Goal: Transaction & Acquisition: Purchase product/service

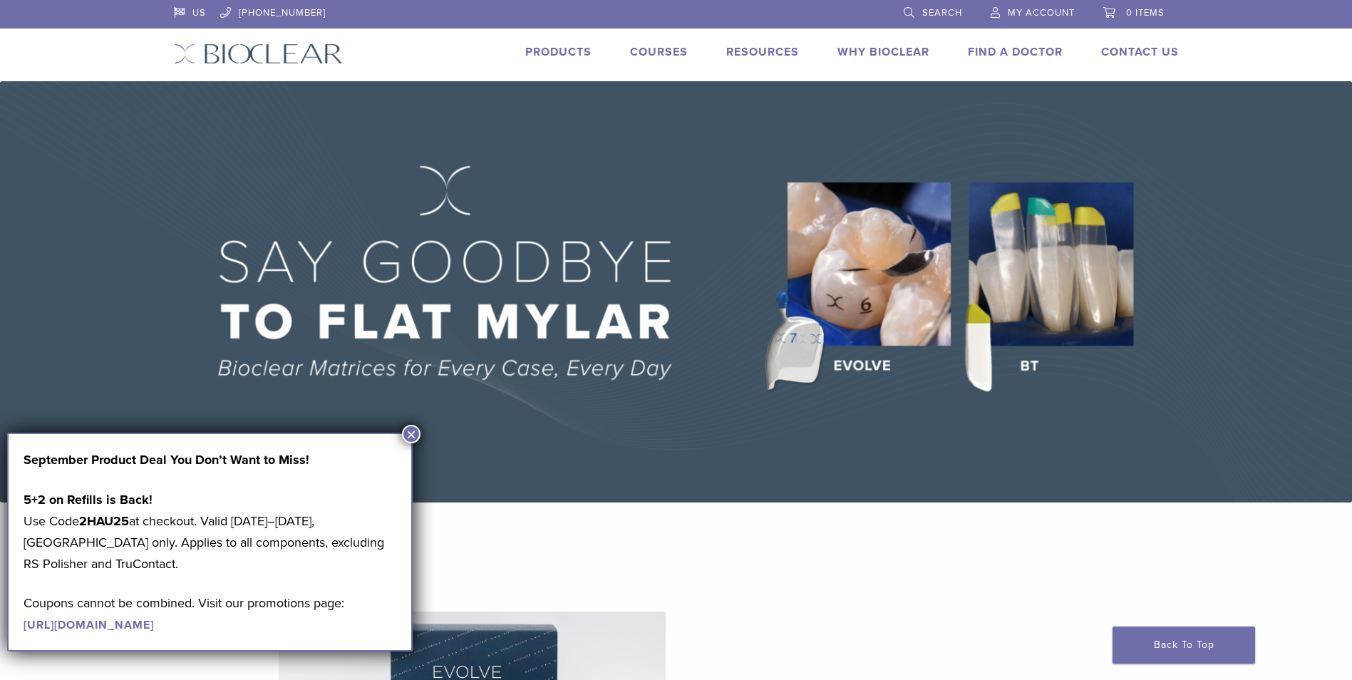
click at [567, 54] on link "Products" at bounding box center [558, 52] width 66 height 14
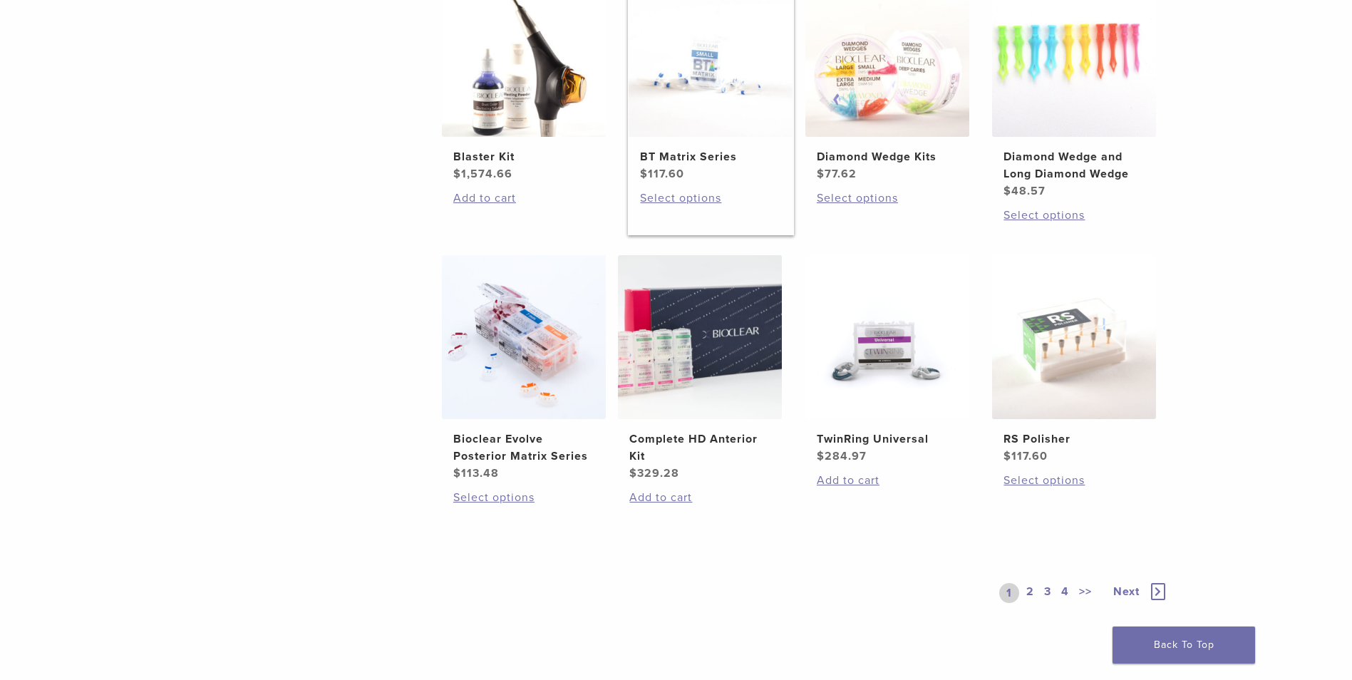
scroll to position [895, 0]
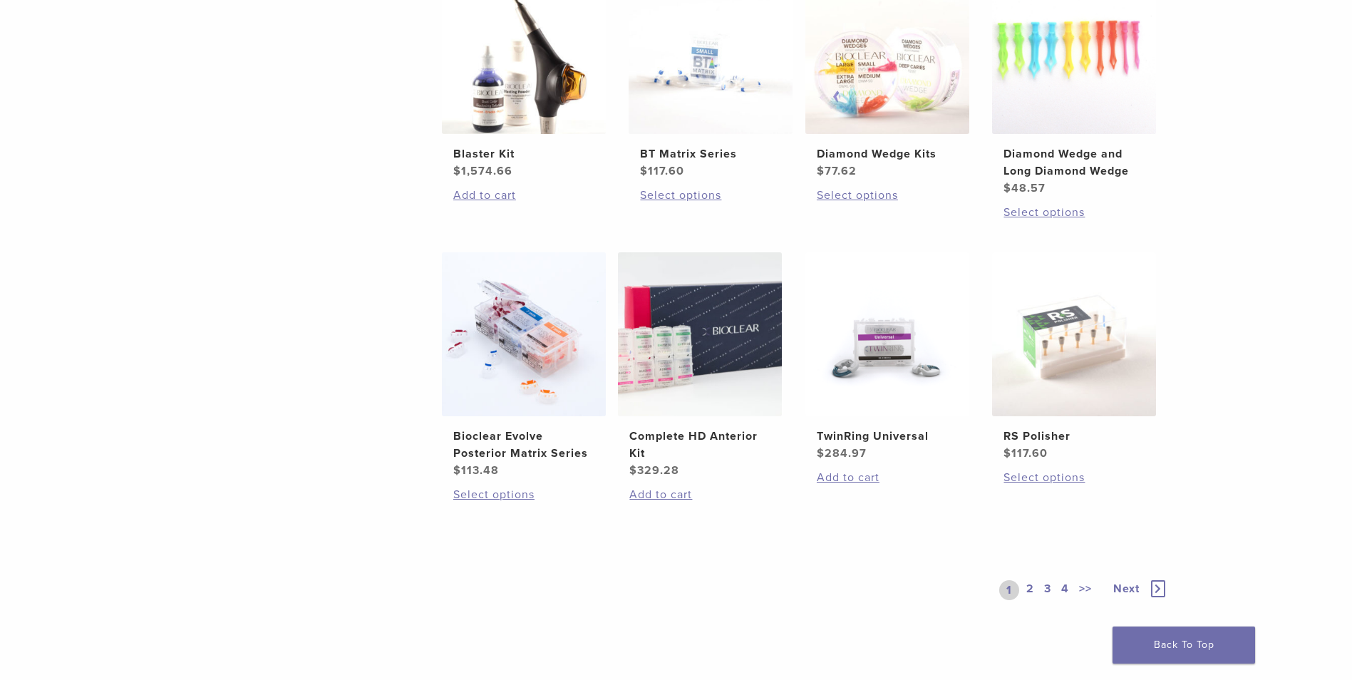
click at [1031, 584] on link "2" at bounding box center [1031, 590] width 14 height 20
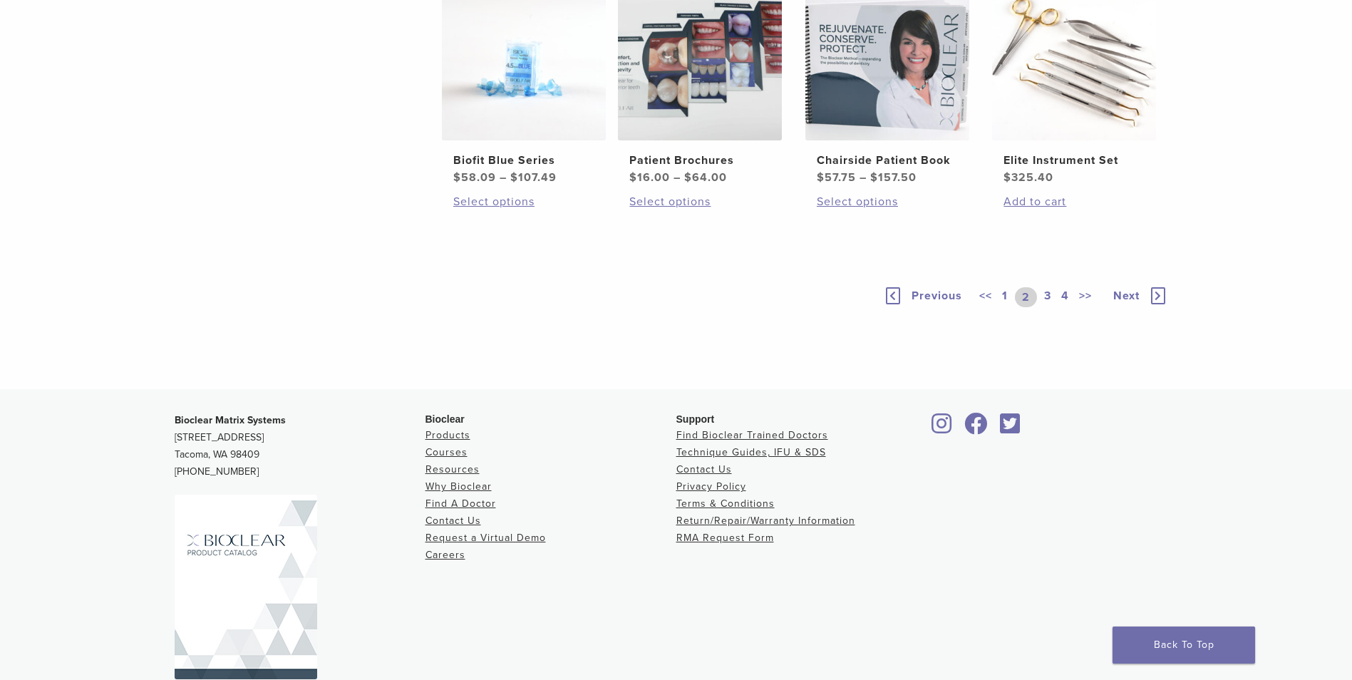
scroll to position [864, 0]
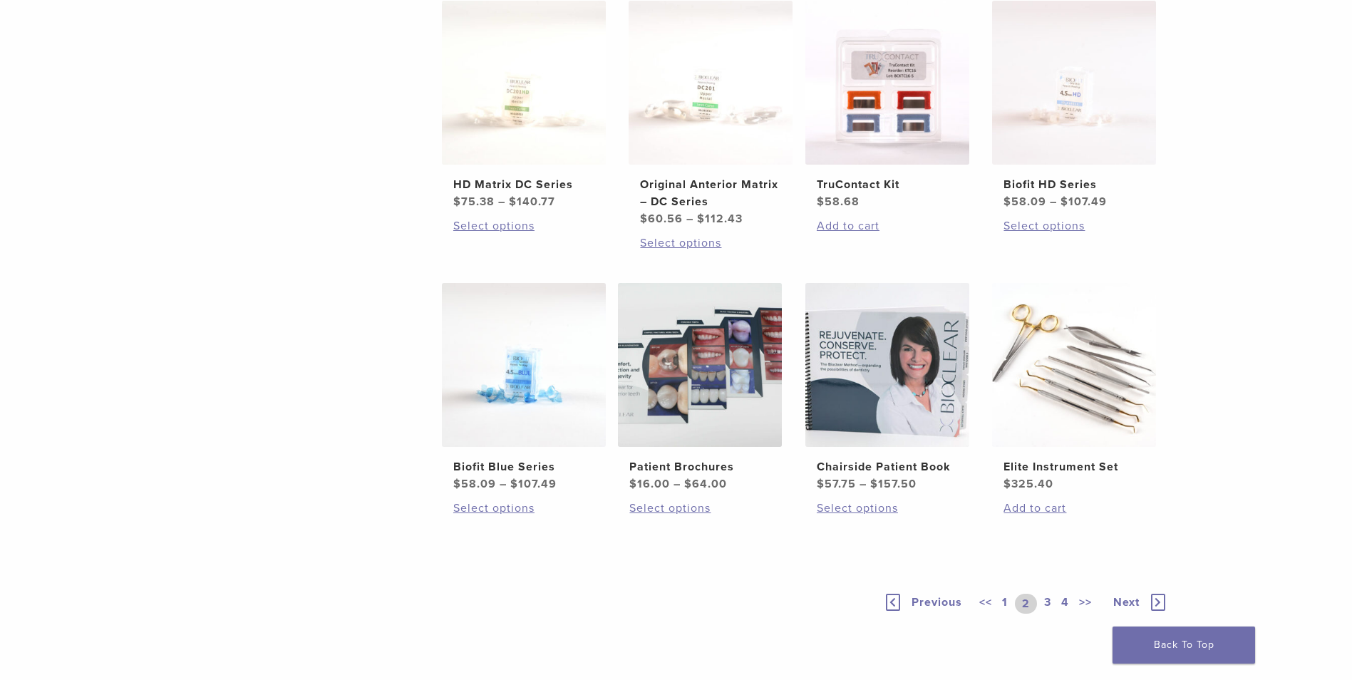
click at [1003, 603] on link "1" at bounding box center [1004, 604] width 11 height 20
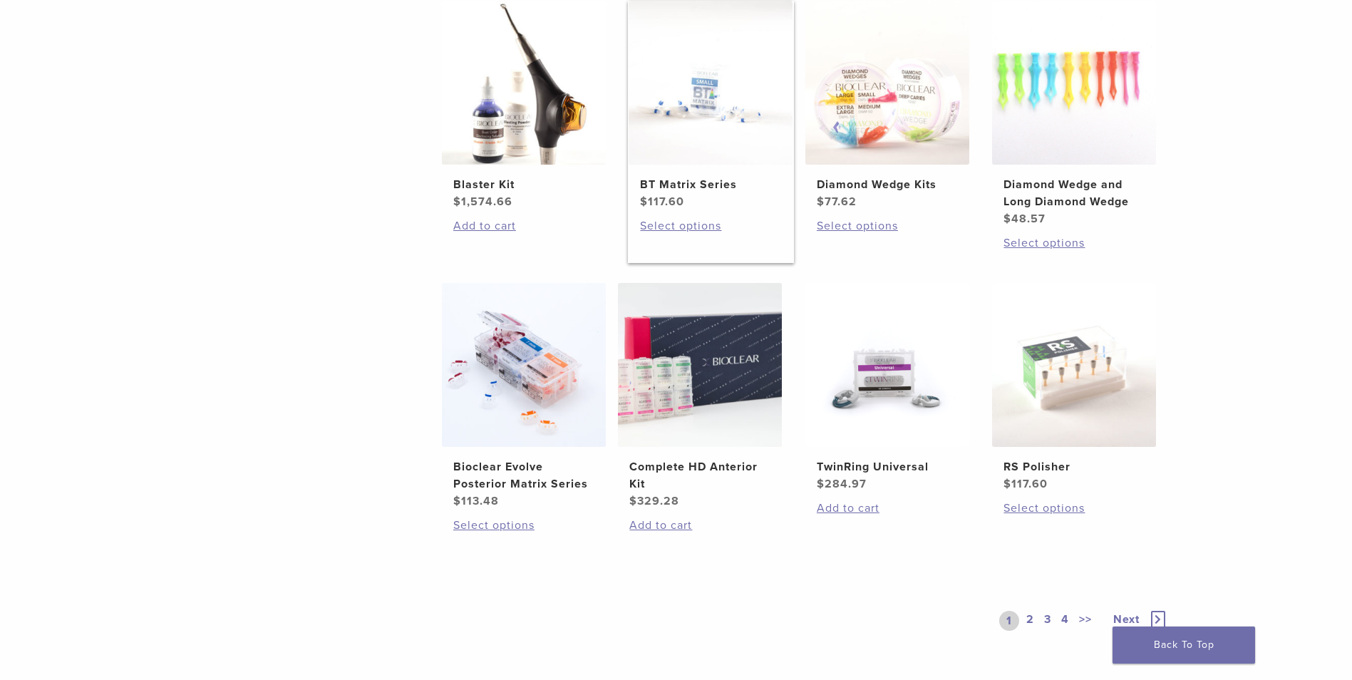
click at [706, 118] on img at bounding box center [711, 83] width 164 height 164
click at [550, 424] on img at bounding box center [524, 365] width 164 height 164
click at [1026, 617] on link "2" at bounding box center [1031, 621] width 14 height 20
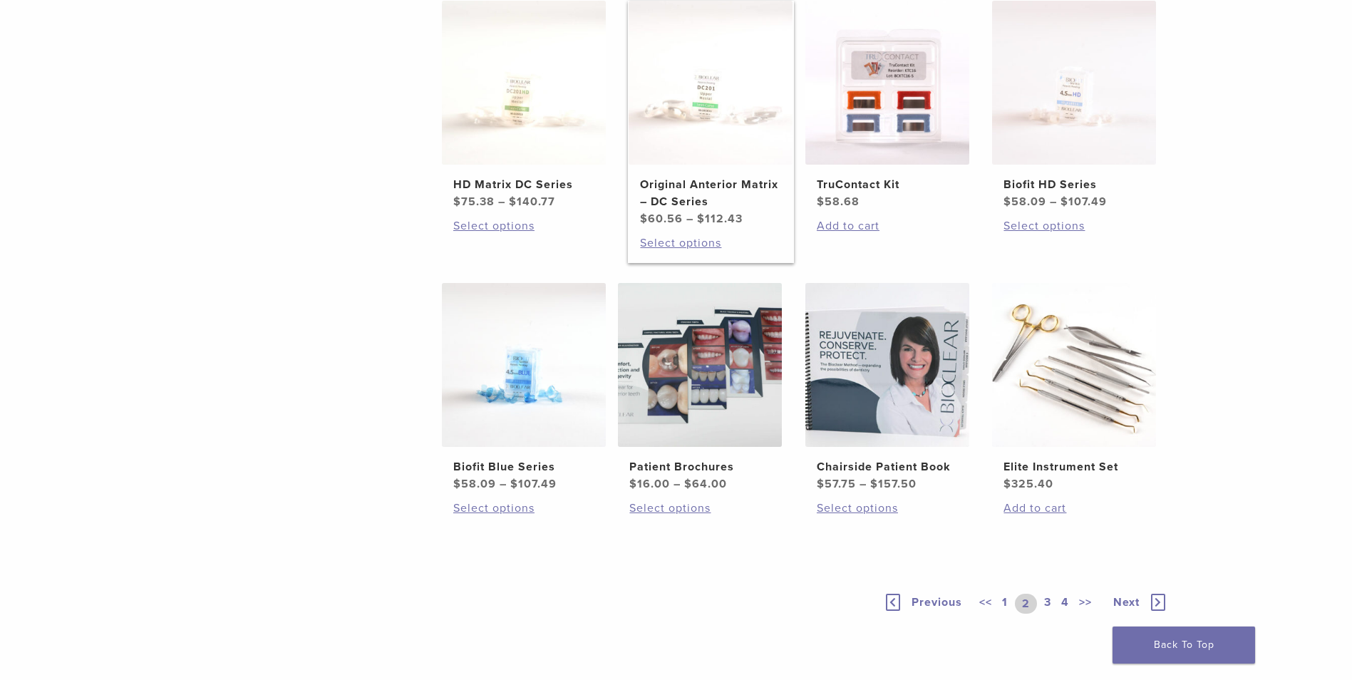
click at [711, 123] on img at bounding box center [711, 83] width 164 height 164
click at [1049, 599] on link "3" at bounding box center [1048, 604] width 13 height 20
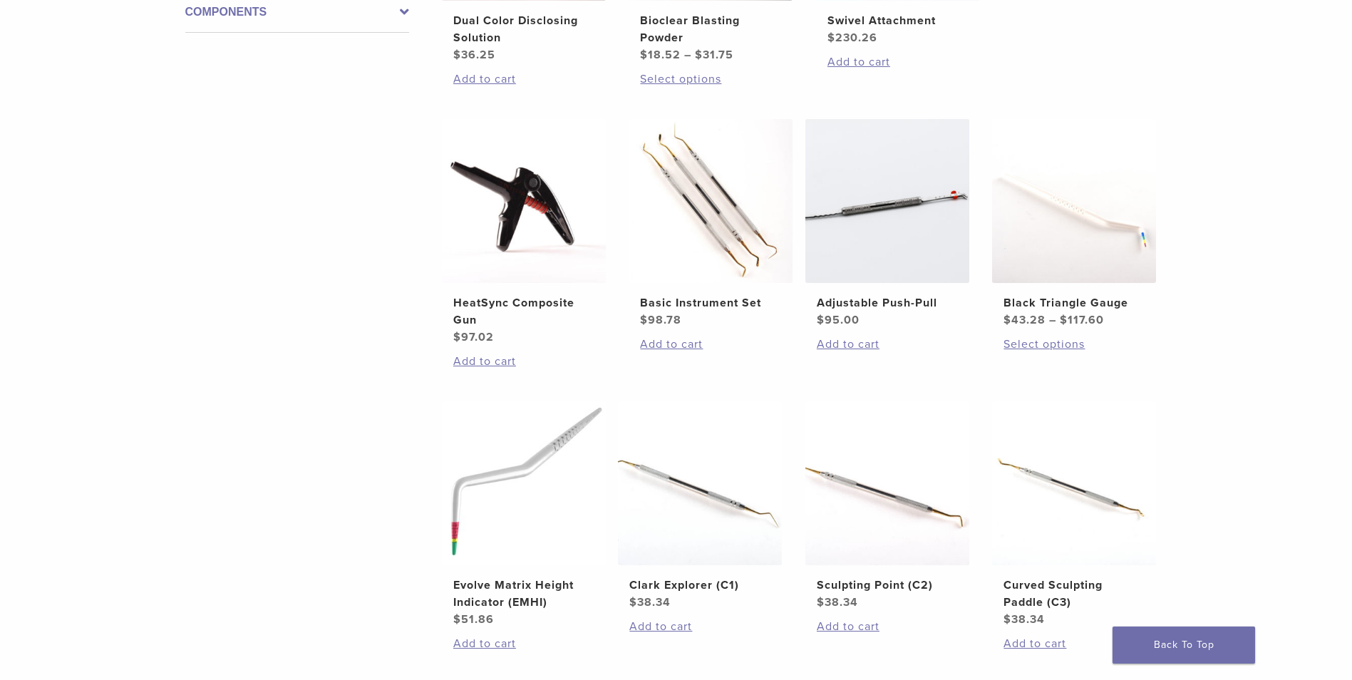
scroll to position [864, 0]
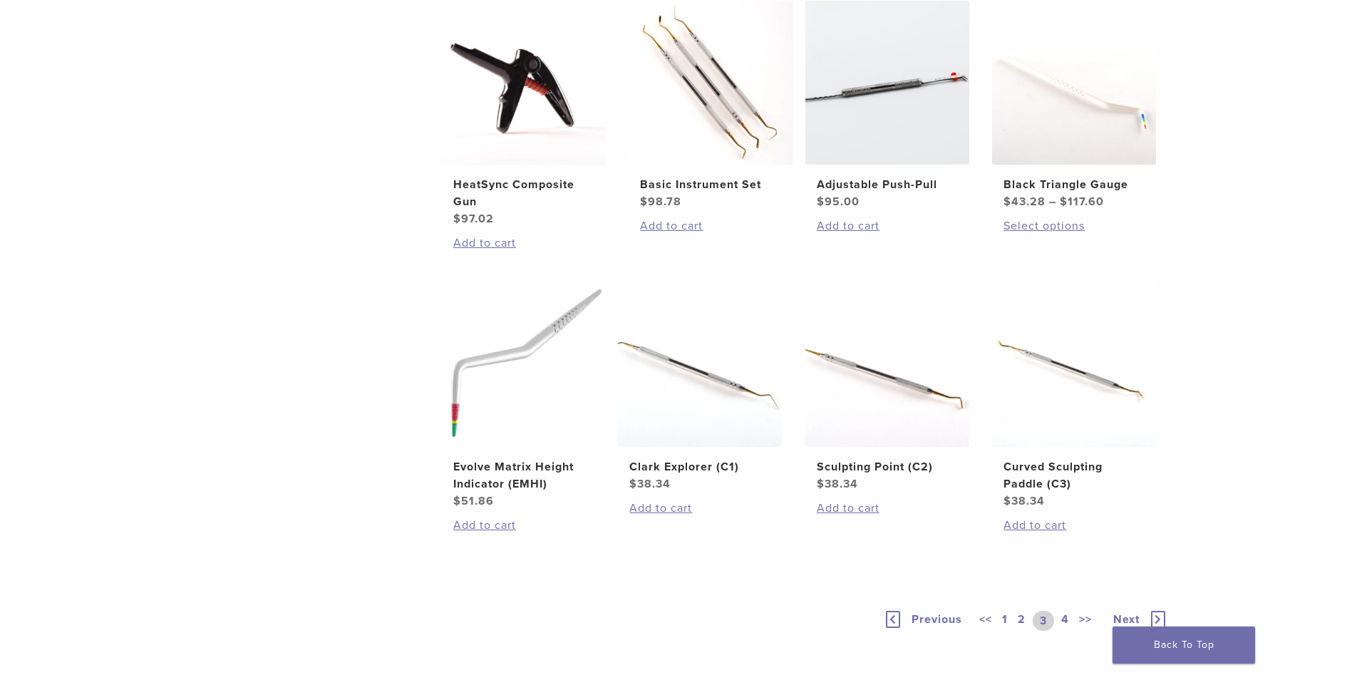
click at [1004, 617] on link "1" at bounding box center [1004, 621] width 11 height 20
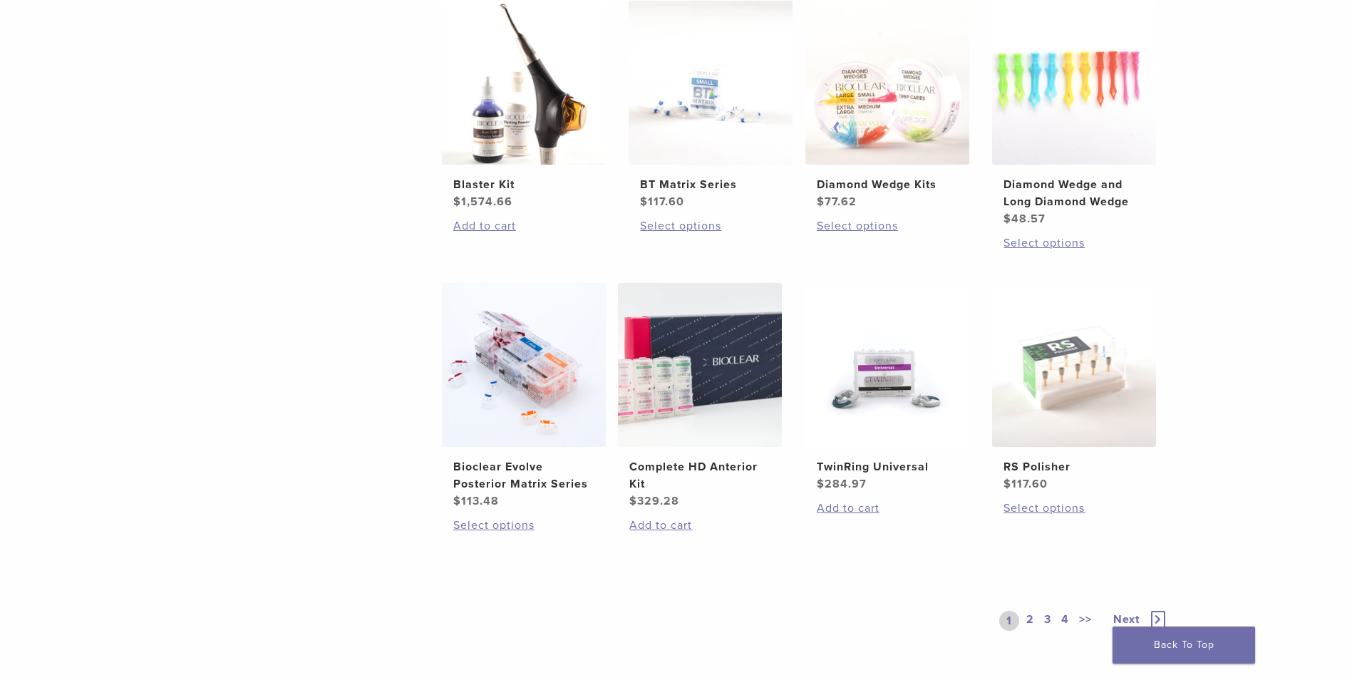
click at [1026, 622] on link "2" at bounding box center [1031, 621] width 14 height 20
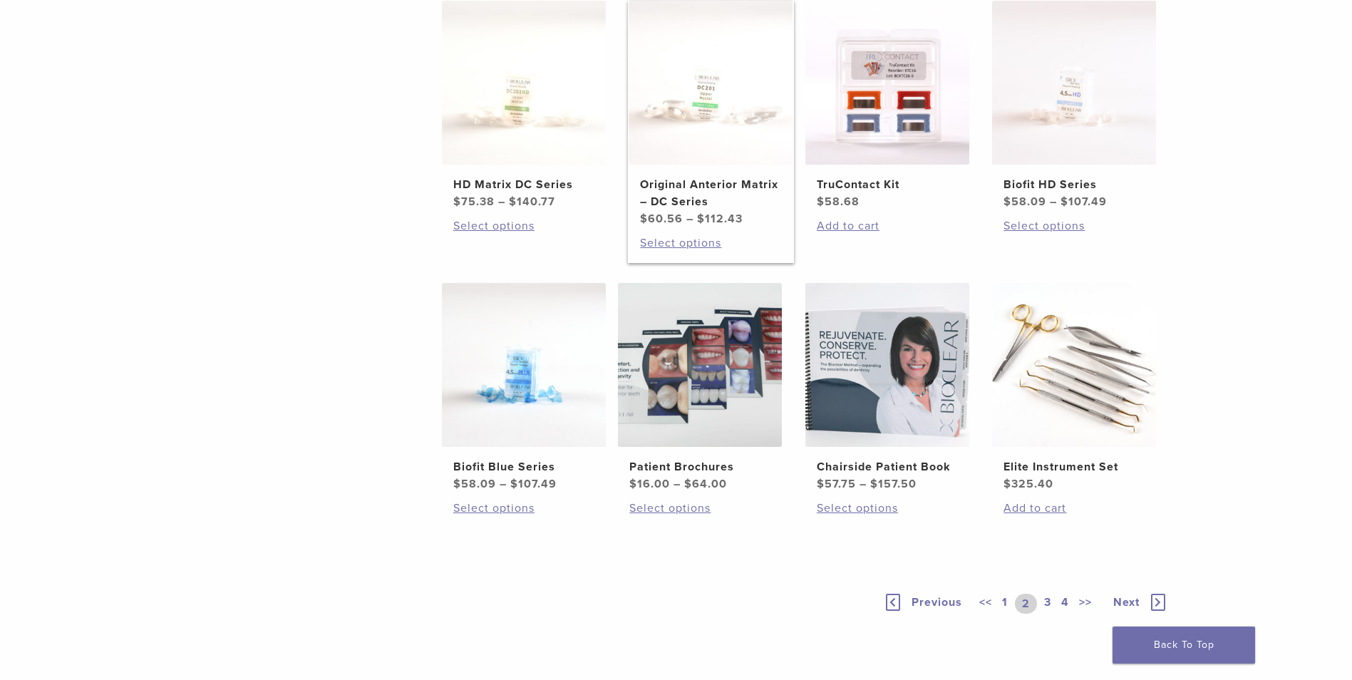
scroll to position [935, 0]
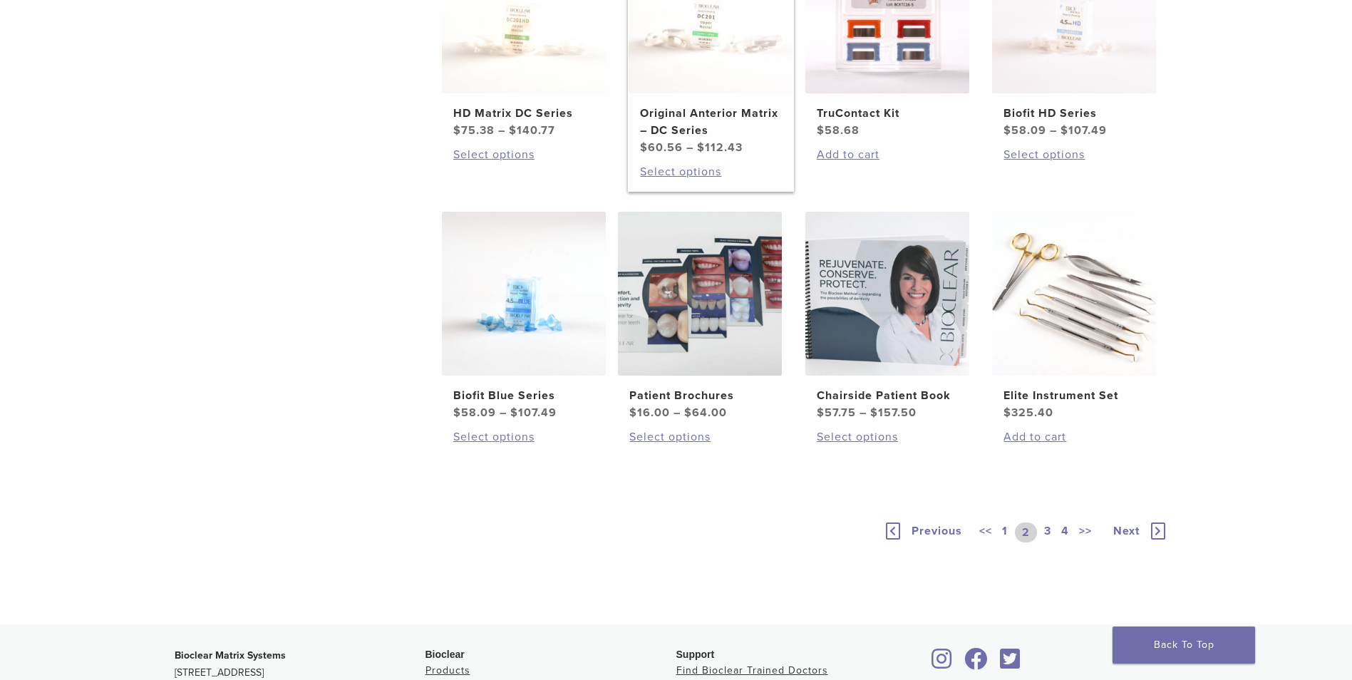
click at [719, 85] on img at bounding box center [711, 11] width 164 height 164
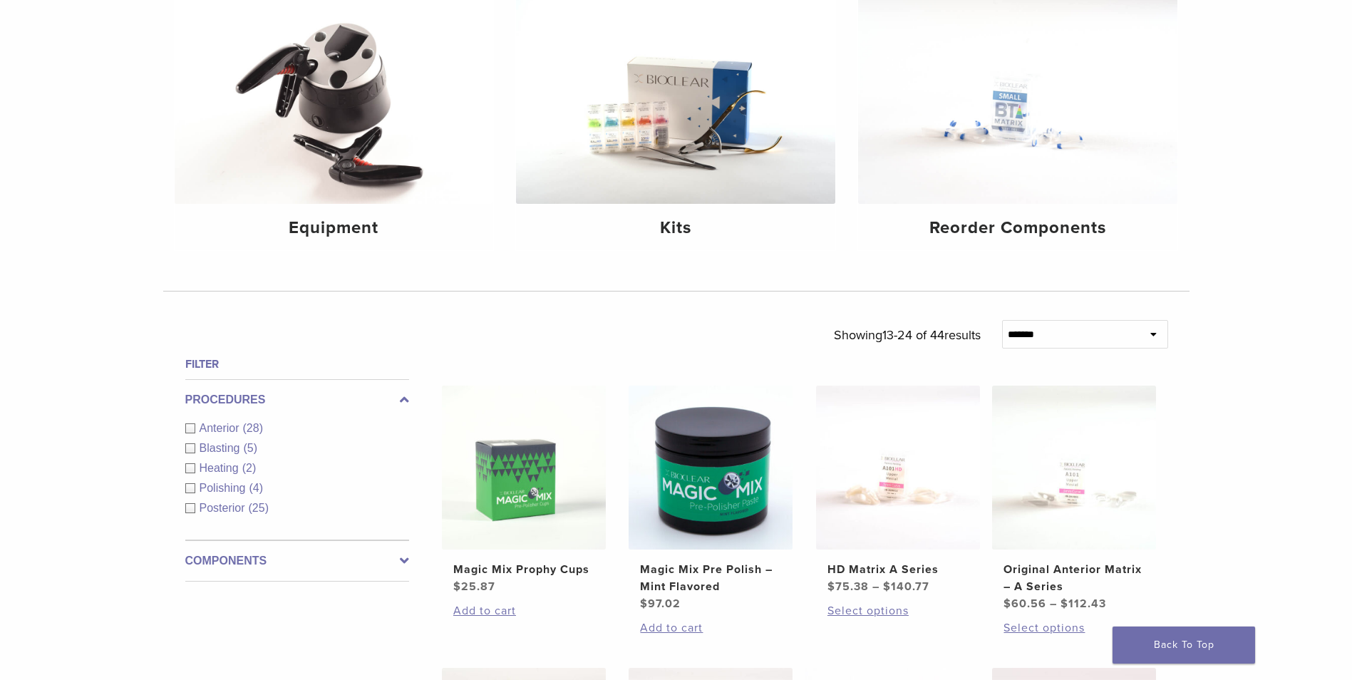
scroll to position [0, 0]
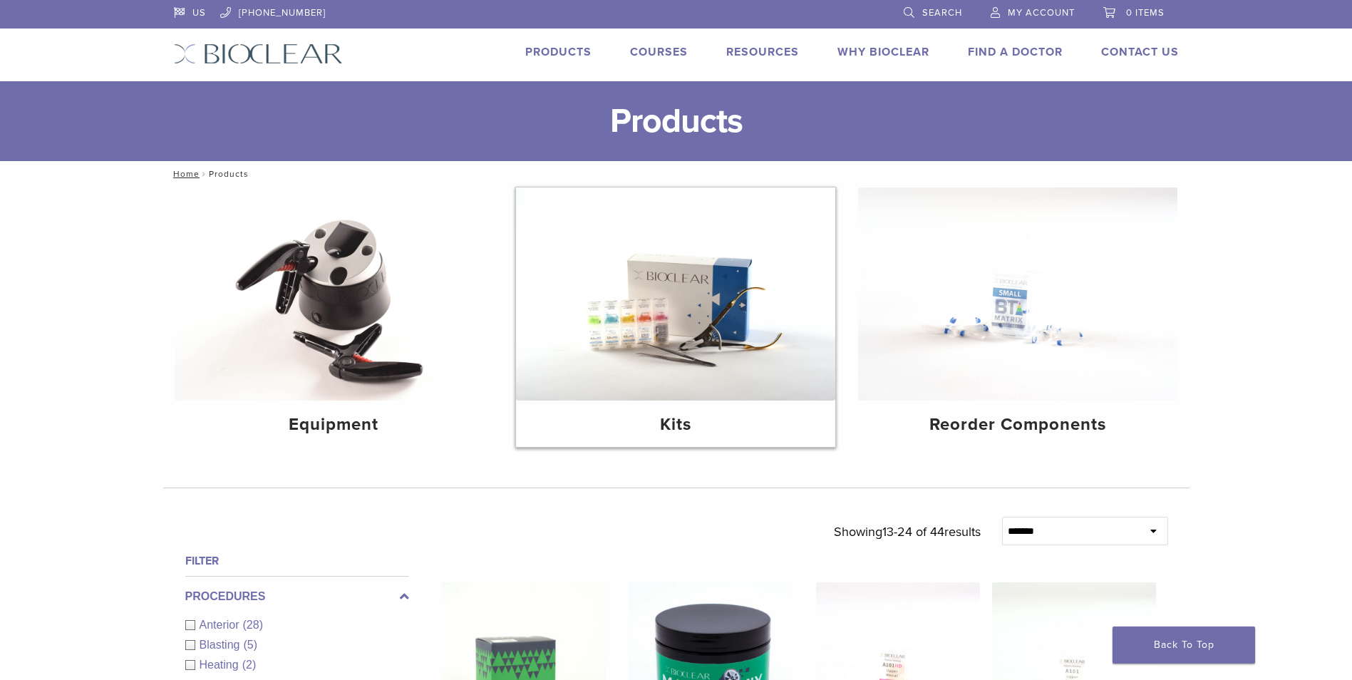
click at [621, 309] on img at bounding box center [675, 293] width 319 height 213
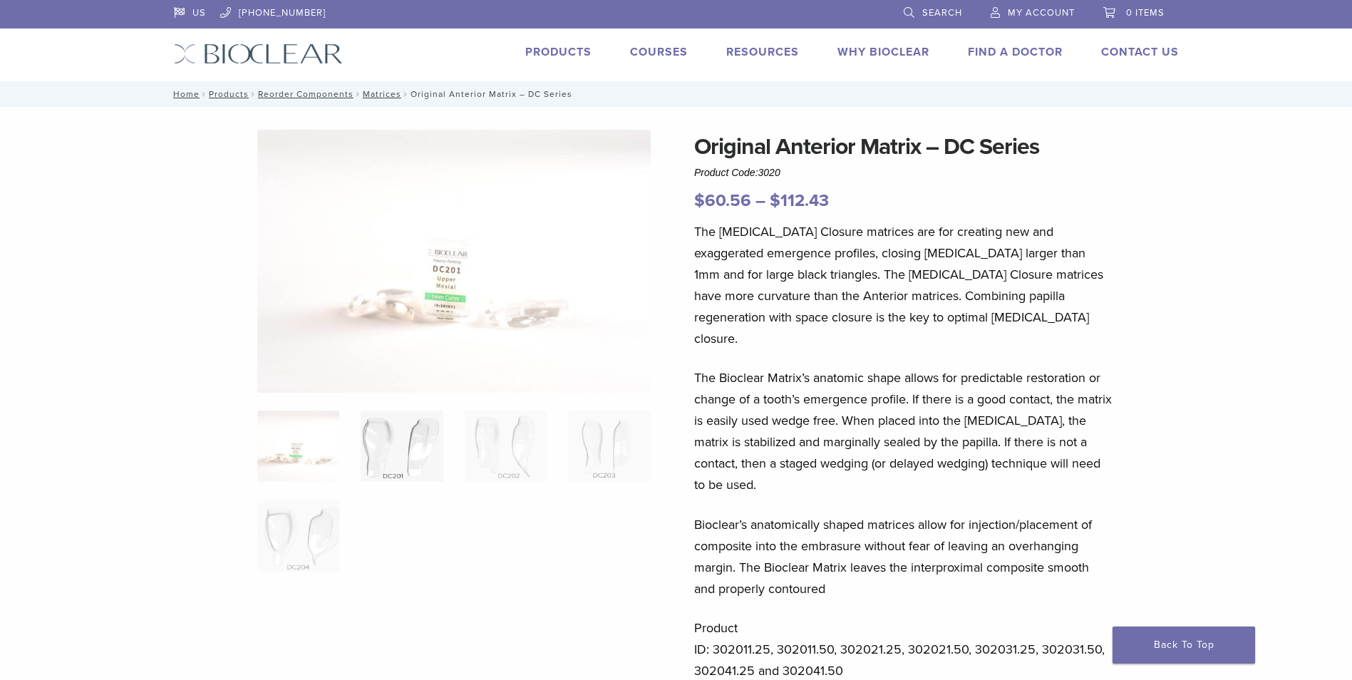
click at [431, 461] on img at bounding box center [402, 446] width 82 height 71
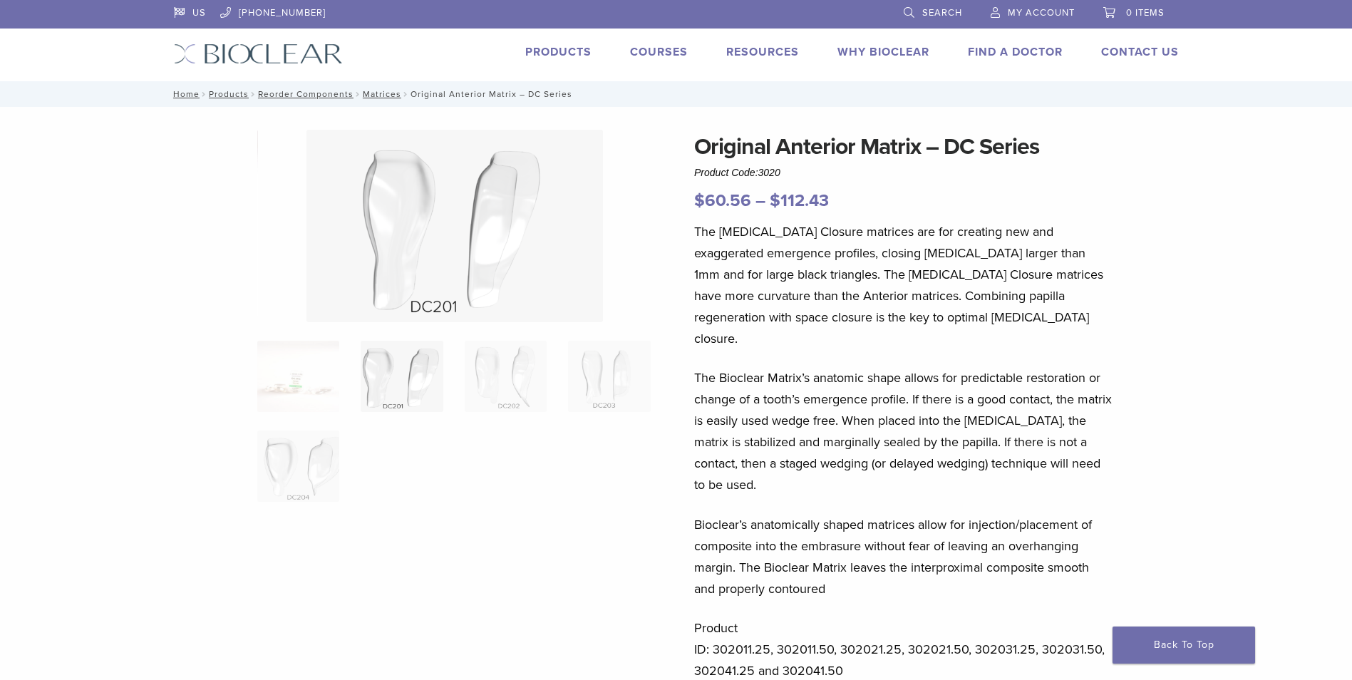
click at [466, 317] on img at bounding box center [455, 226] width 297 height 192
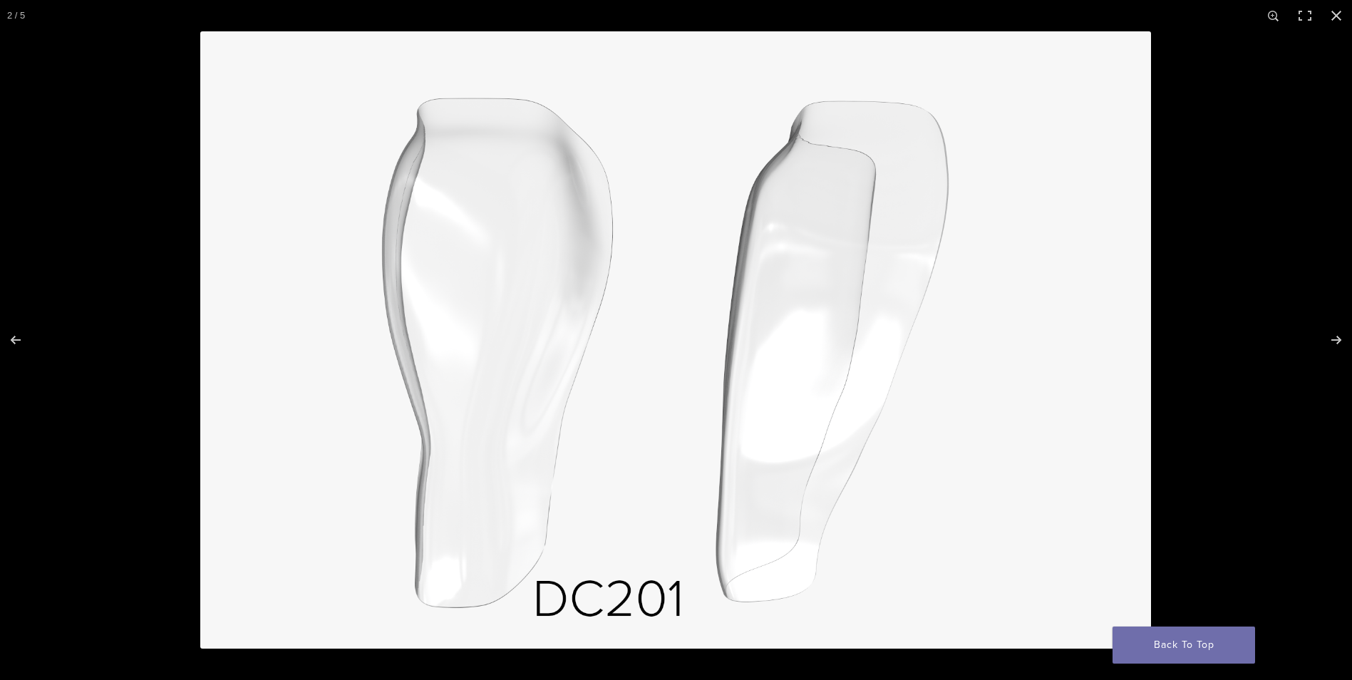
click at [517, 227] on img at bounding box center [675, 339] width 951 height 617
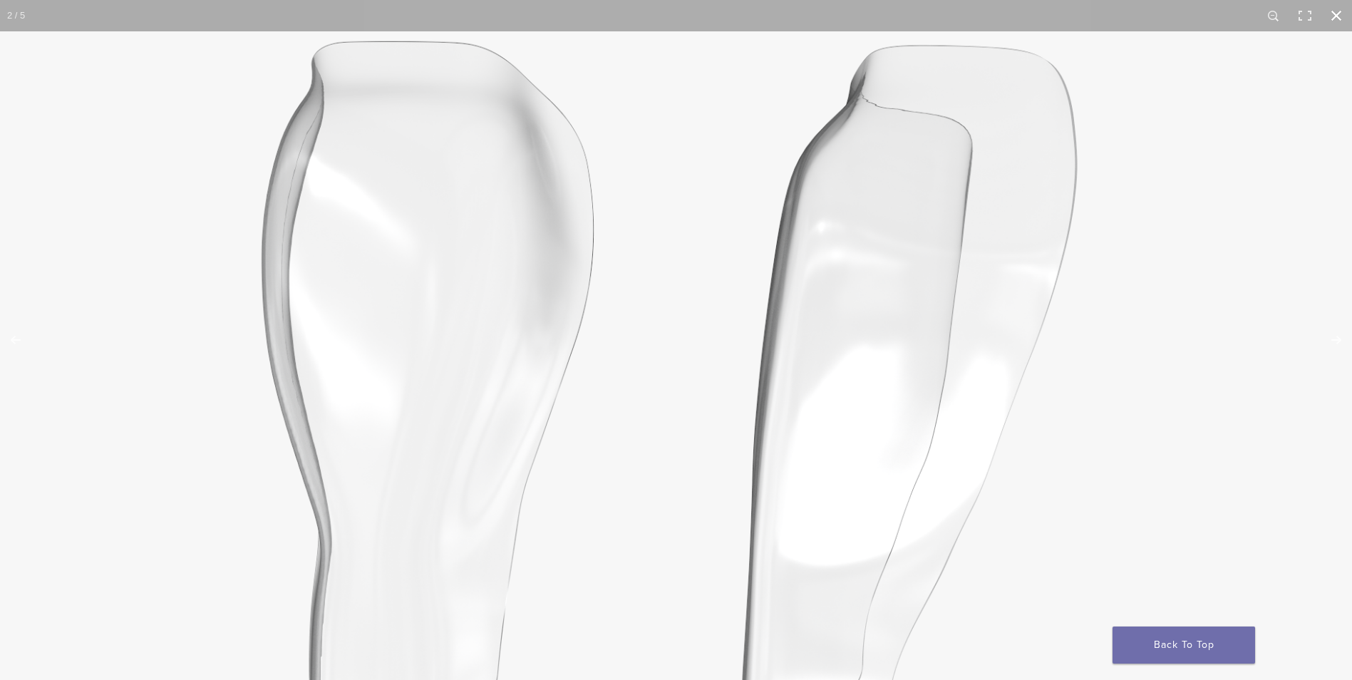
click at [1332, 16] on button "Close (Esc)" at bounding box center [1336, 15] width 31 height 31
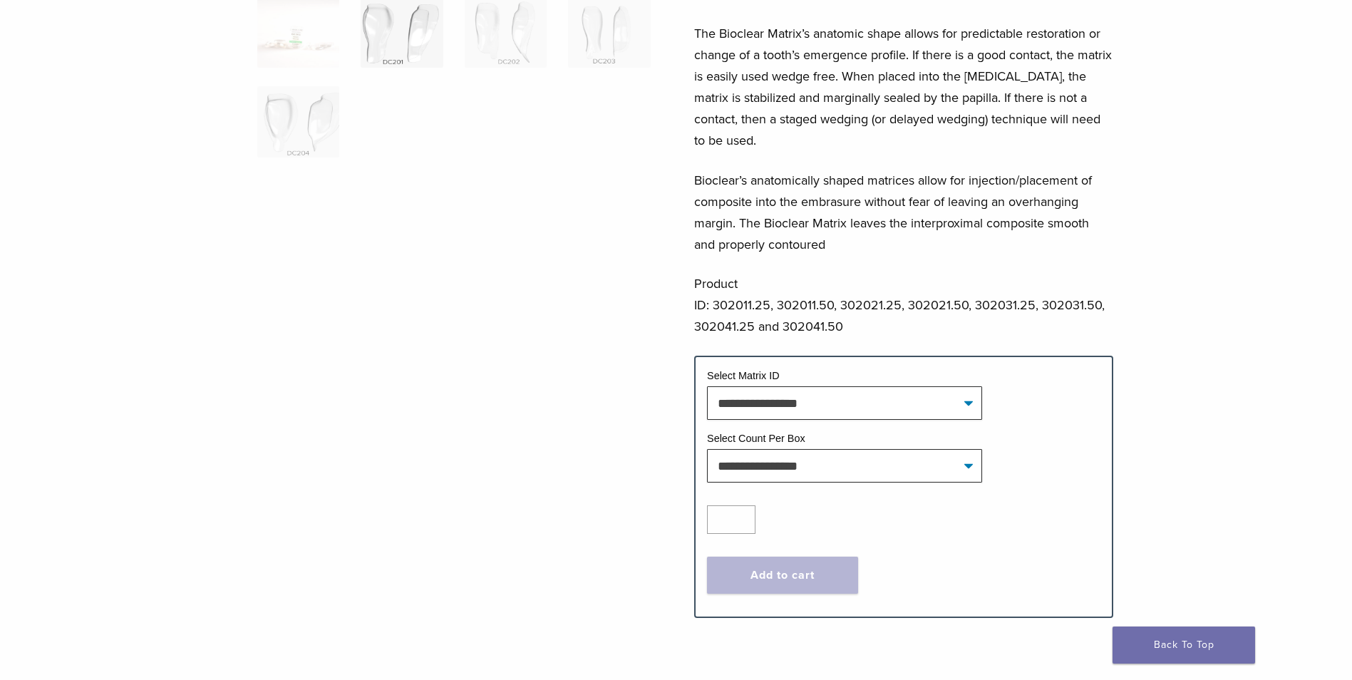
scroll to position [356, 0]
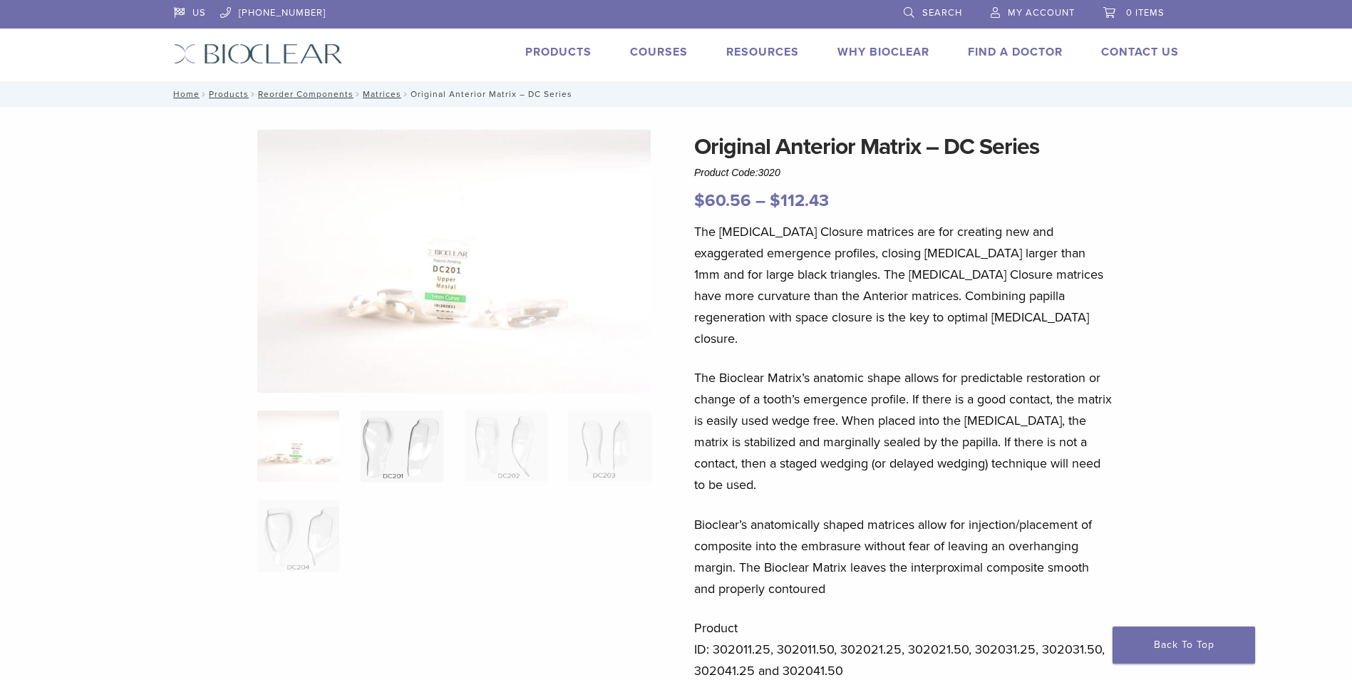
click at [417, 443] on img at bounding box center [402, 446] width 82 height 71
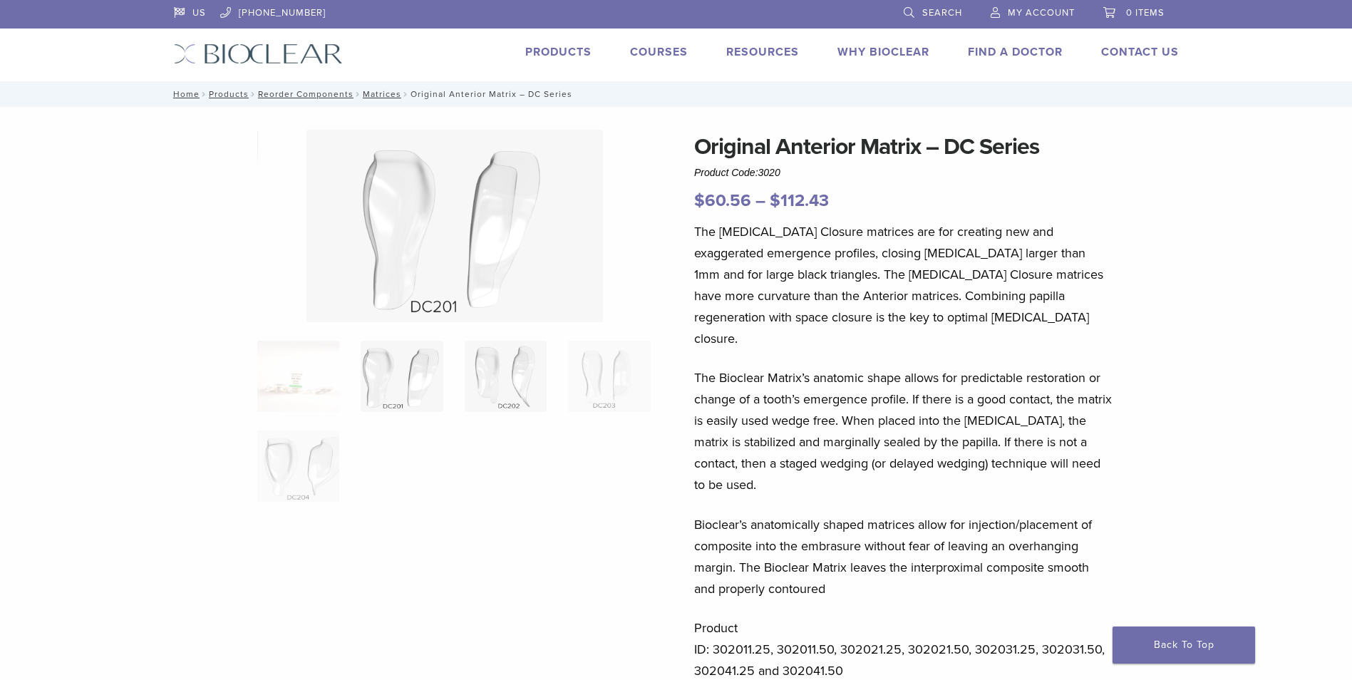
click at [505, 360] on img at bounding box center [506, 376] width 82 height 71
click at [411, 371] on img at bounding box center [402, 376] width 82 height 71
click at [509, 379] on img at bounding box center [506, 376] width 82 height 71
click at [627, 379] on img at bounding box center [609, 376] width 82 height 71
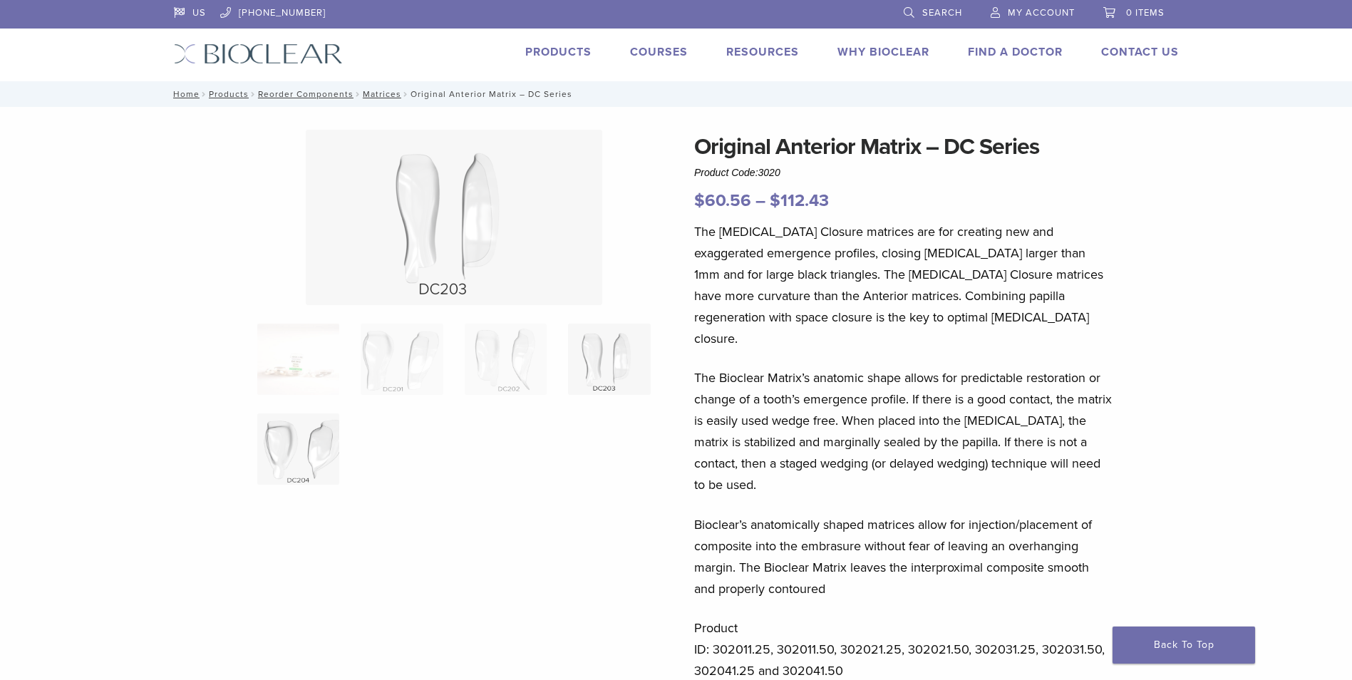
click at [318, 433] on img at bounding box center [298, 448] width 82 height 71
click at [384, 372] on img at bounding box center [402, 359] width 82 height 71
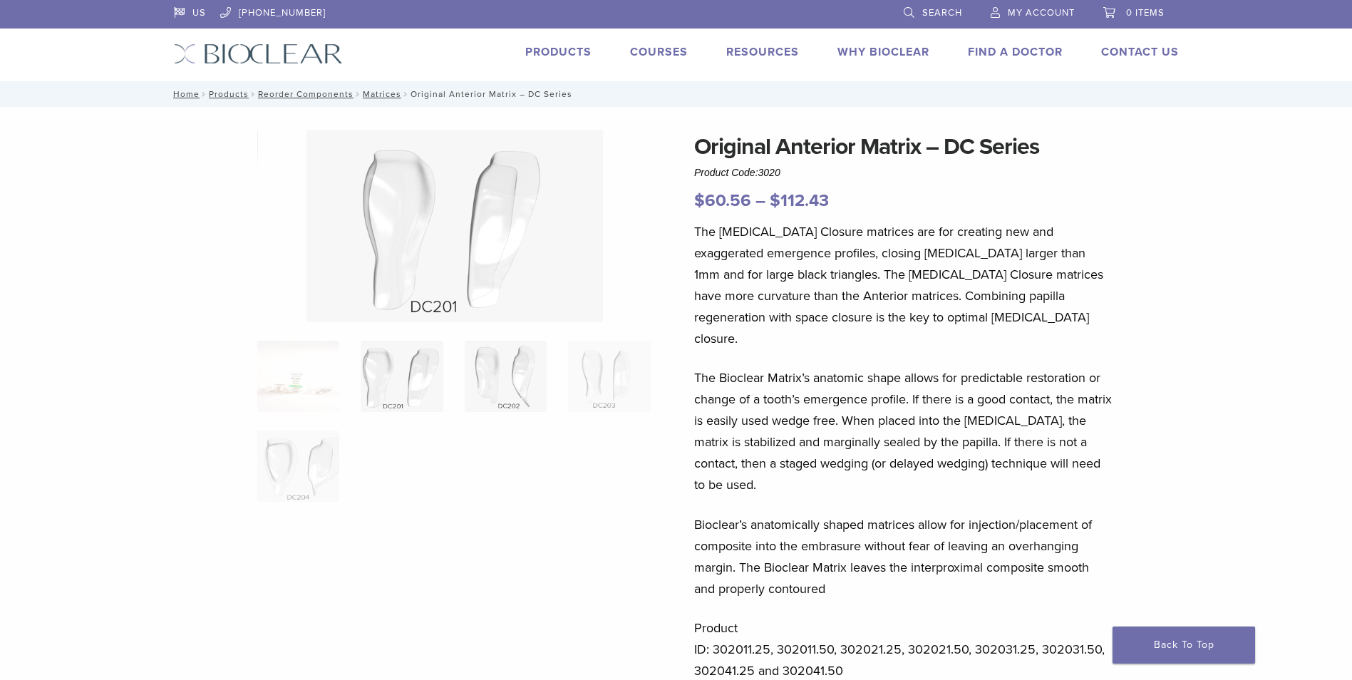
click at [475, 376] on img at bounding box center [506, 376] width 82 height 71
click at [431, 374] on img at bounding box center [402, 376] width 82 height 71
click at [299, 458] on img at bounding box center [298, 466] width 82 height 71
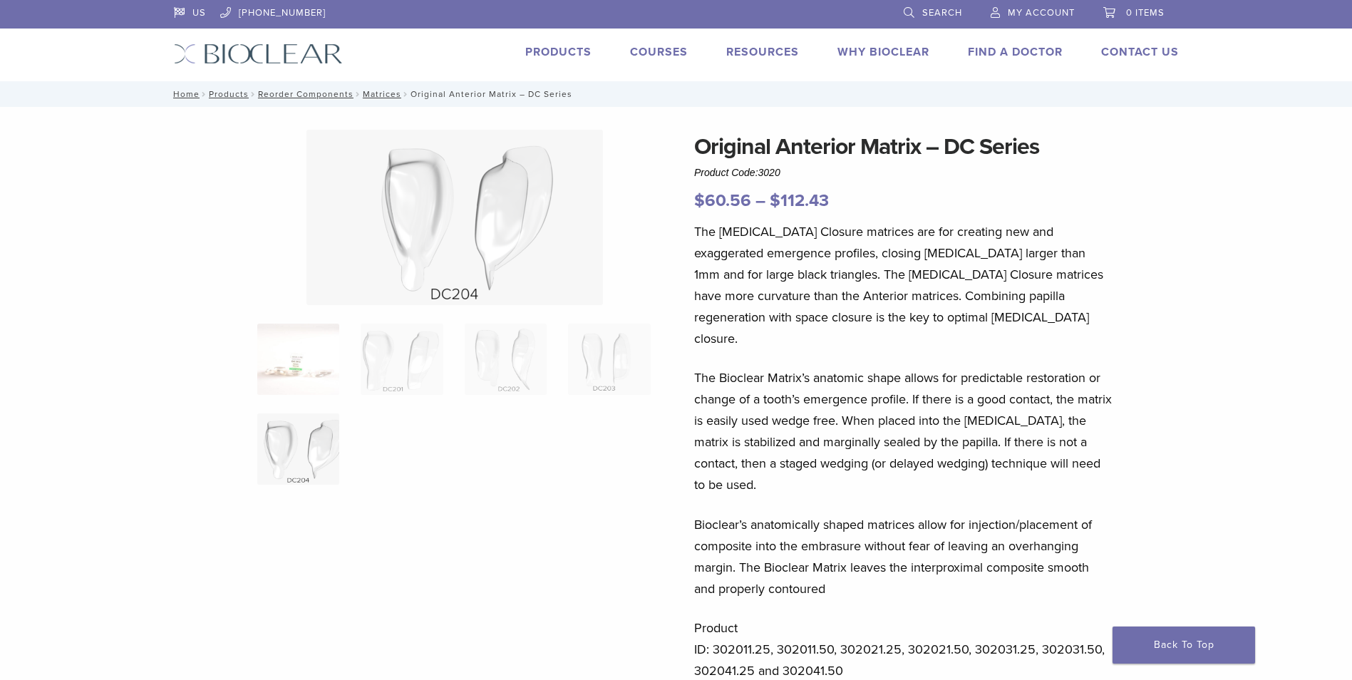
click at [311, 377] on img at bounding box center [298, 359] width 82 height 71
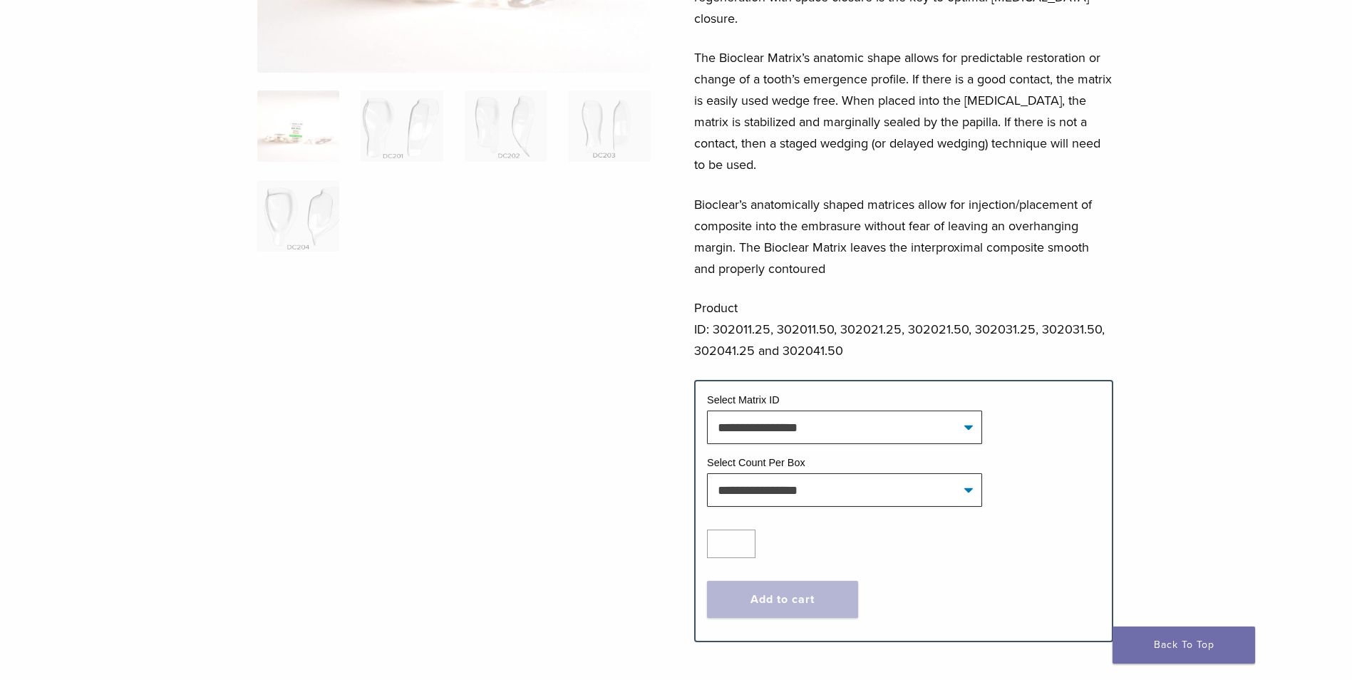
scroll to position [356, 0]
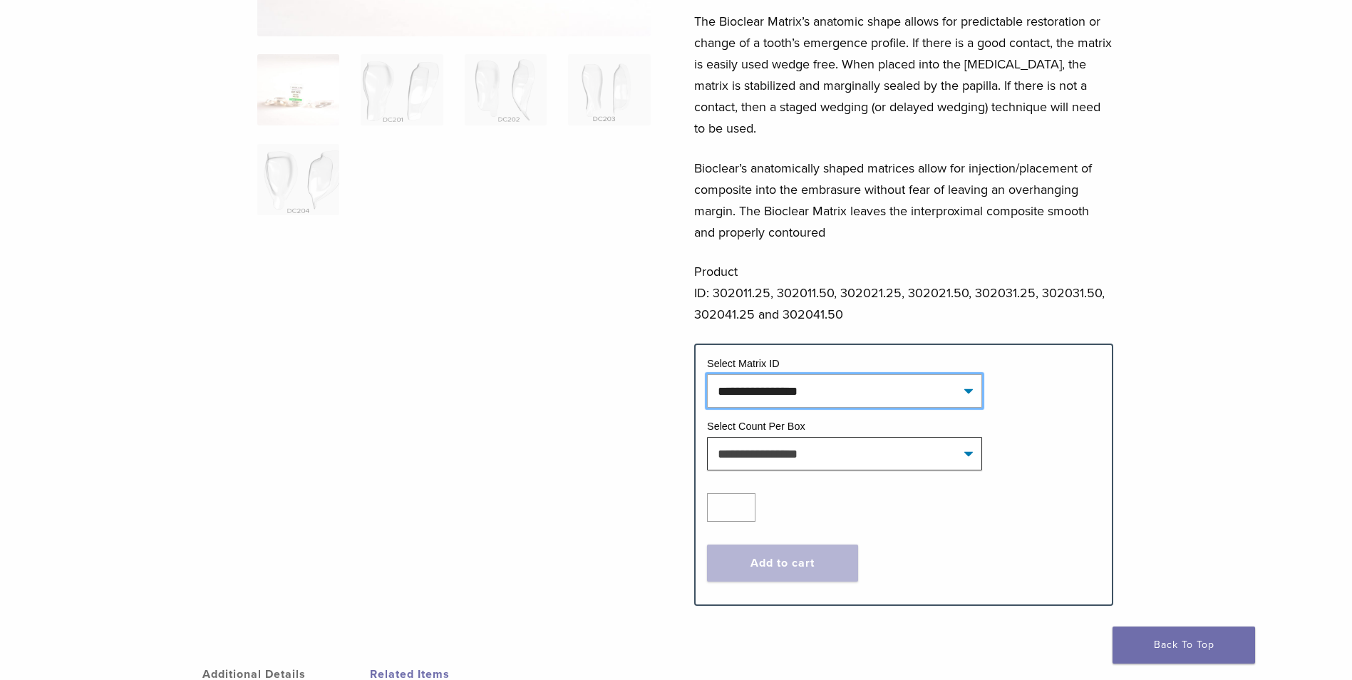
click at [971, 374] on select "**********" at bounding box center [844, 390] width 275 height 33
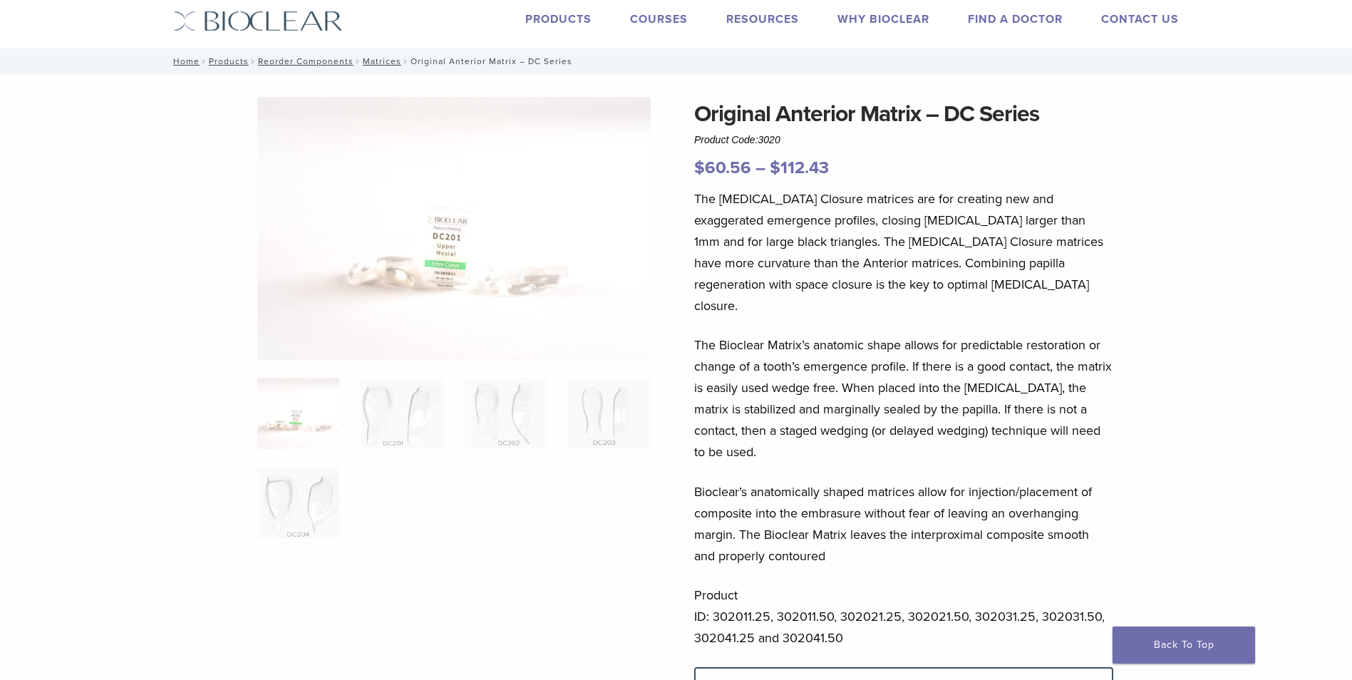
scroll to position [0, 0]
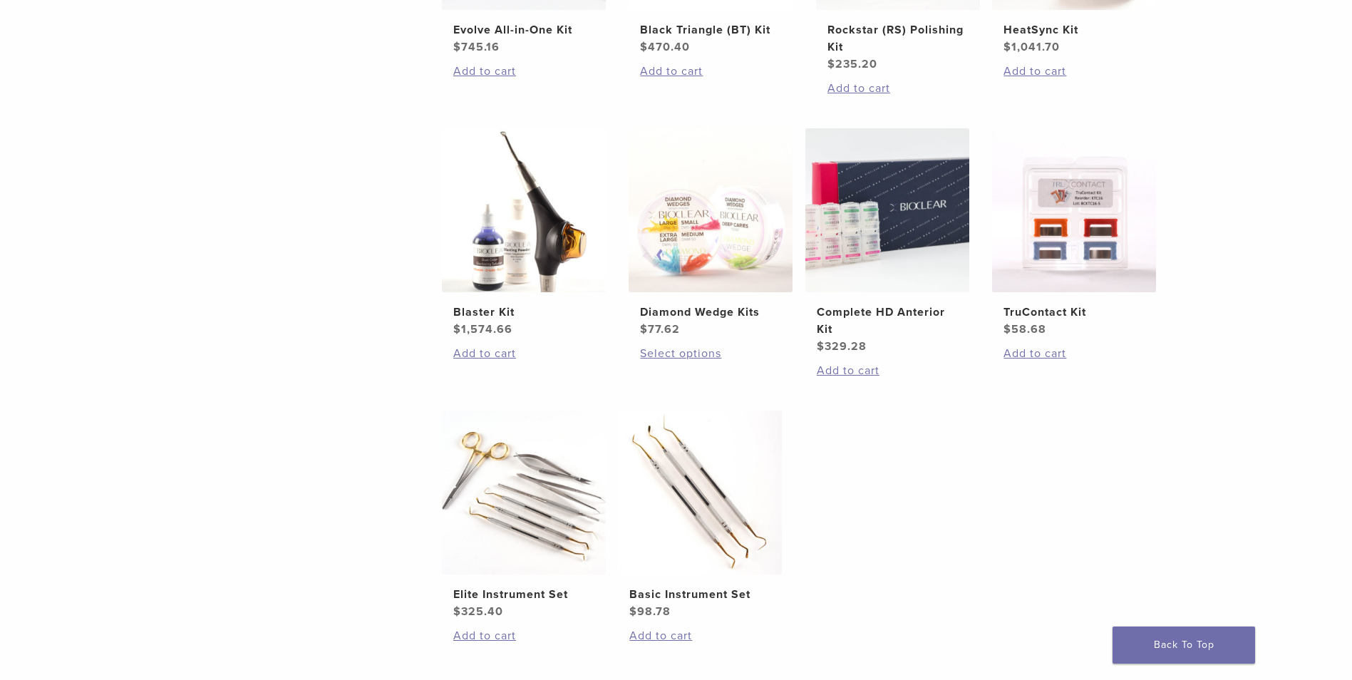
scroll to position [488, 0]
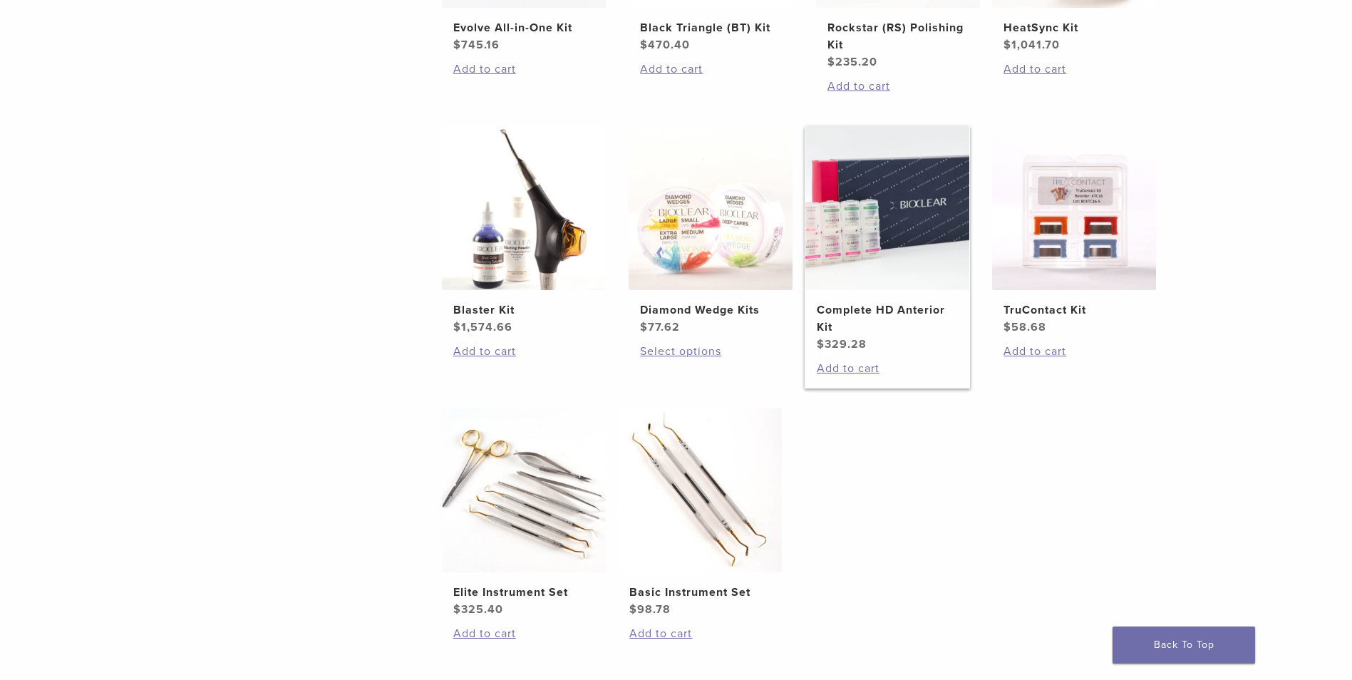
click at [845, 241] on img at bounding box center [888, 208] width 164 height 164
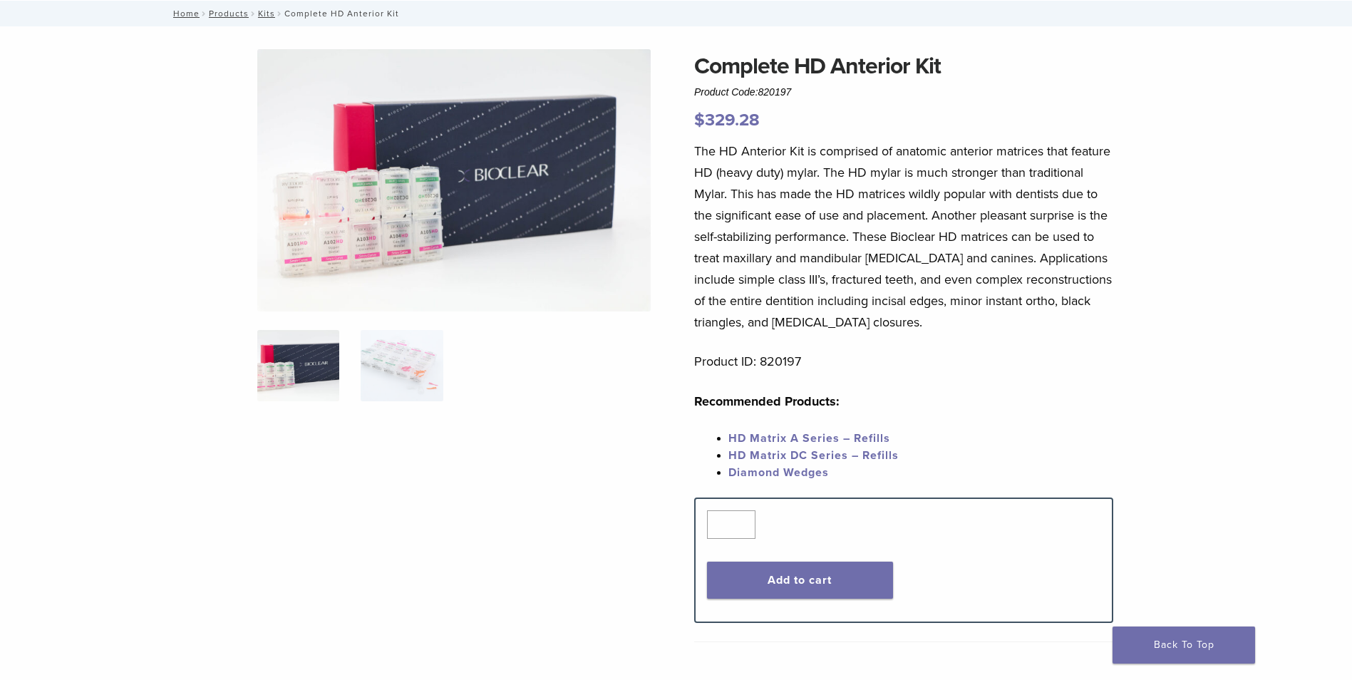
scroll to position [53, 0]
